Goal: Task Accomplishment & Management: Use online tool/utility

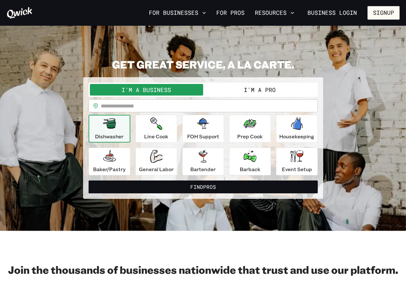
click at [137, 91] on button "I'm a Business" at bounding box center [146, 90] width 113 height 12
click at [172, 108] on input "text" at bounding box center [209, 105] width 217 height 13
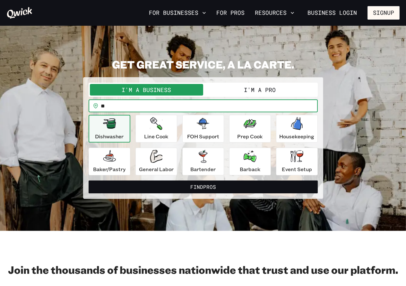
type input "*"
type input "*****"
click at [89, 180] on button "Find Pros" at bounding box center [203, 186] width 229 height 13
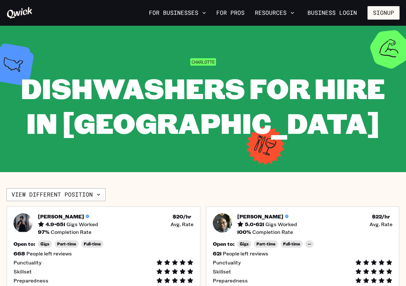
click at [241, 61] on div "[PERSON_NAME] for Hire in [GEOGRAPHIC_DATA]" at bounding box center [203, 99] width 394 height 82
click at [329, 16] on link "Business Login" at bounding box center [332, 12] width 60 height 13
